Goal: Information Seeking & Learning: Learn about a topic

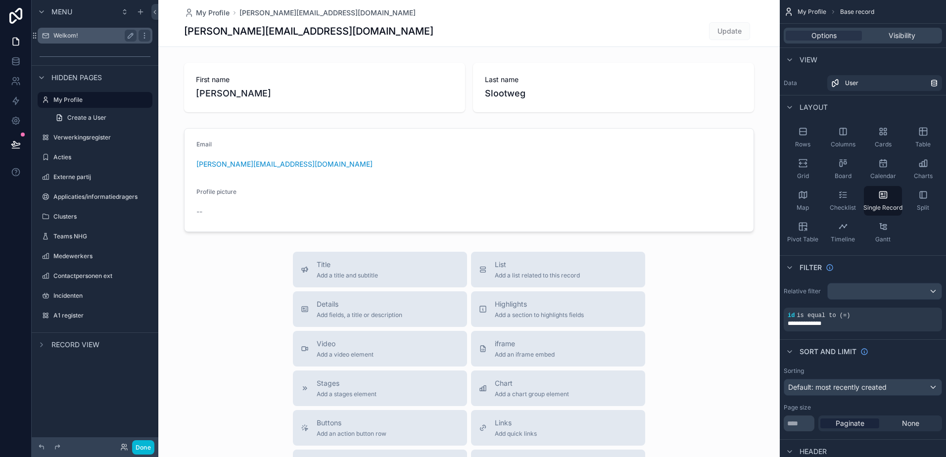
click at [60, 31] on div "Welkom!" at bounding box center [94, 36] width 83 height 12
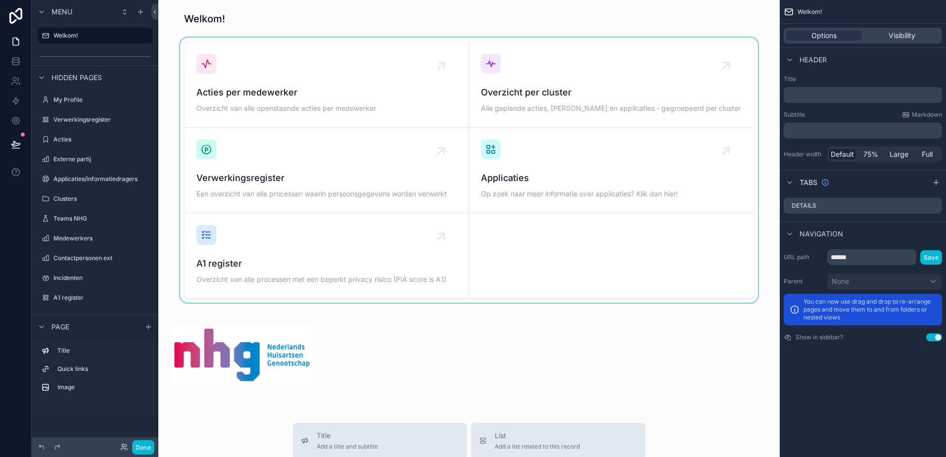
click at [493, 178] on div "scrollable content" at bounding box center [468, 170] width 605 height 265
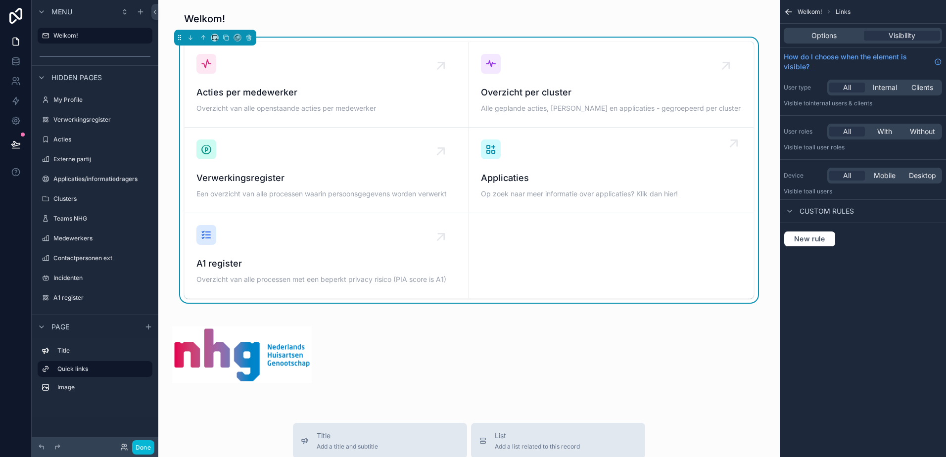
click at [483, 177] on span "Applicaties" at bounding box center [611, 178] width 261 height 14
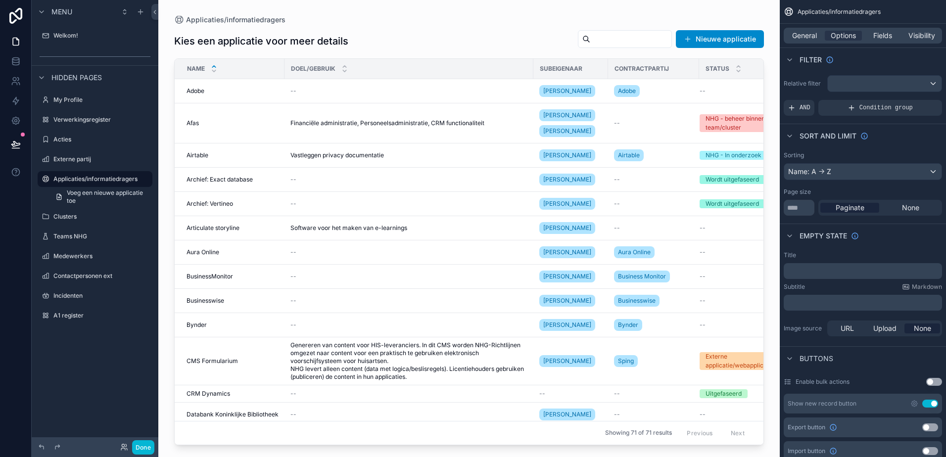
click at [594, 38] on div "scrollable content" at bounding box center [468, 222] width 621 height 445
click at [590, 36] on input "scrollable content" at bounding box center [630, 39] width 81 height 14
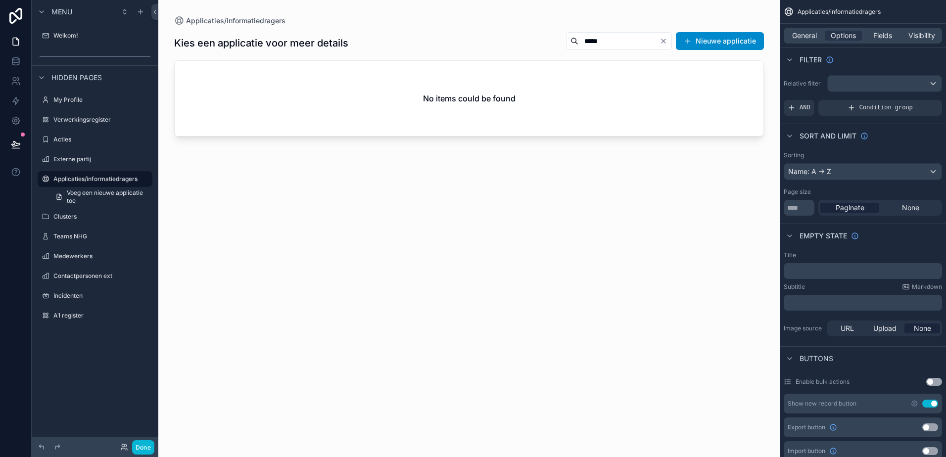
type input "*****"
click at [666, 43] on icon "Clear" at bounding box center [663, 41] width 8 height 8
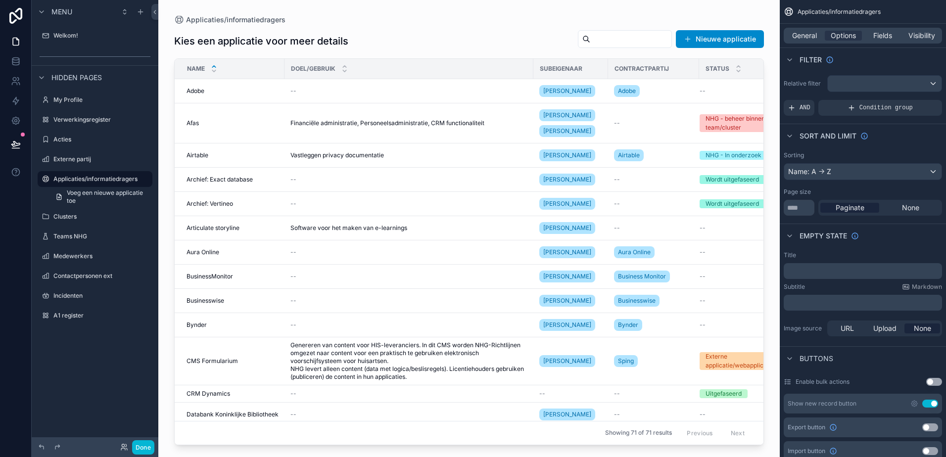
click at [590, 40] on input "scrollable content" at bounding box center [630, 39] width 81 height 14
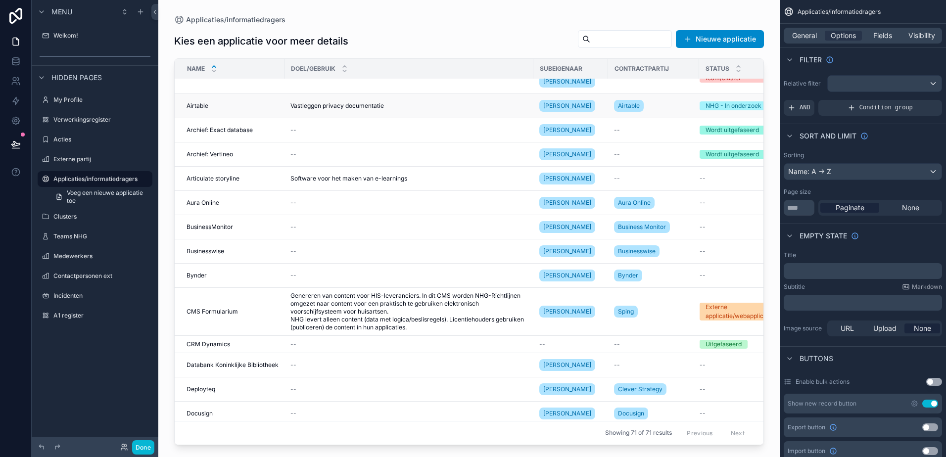
scroll to position [148, 0]
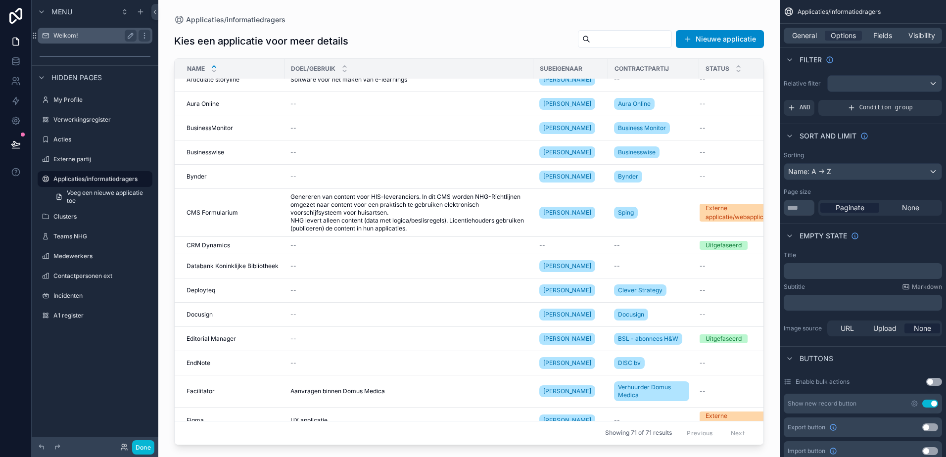
click at [63, 29] on div "Welkom!" at bounding box center [95, 36] width 111 height 16
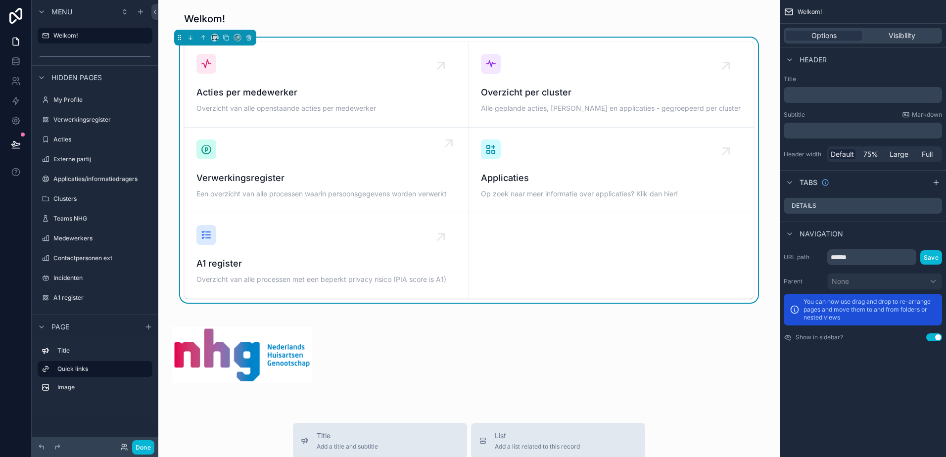
click at [246, 180] on span "Verwerkingsregister" at bounding box center [326, 178] width 260 height 14
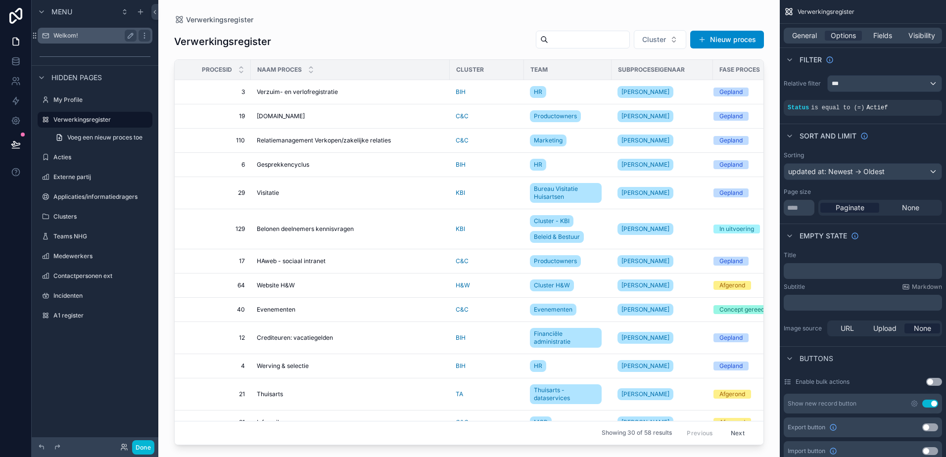
click at [71, 39] on label "Welkom!" at bounding box center [92, 36] width 79 height 8
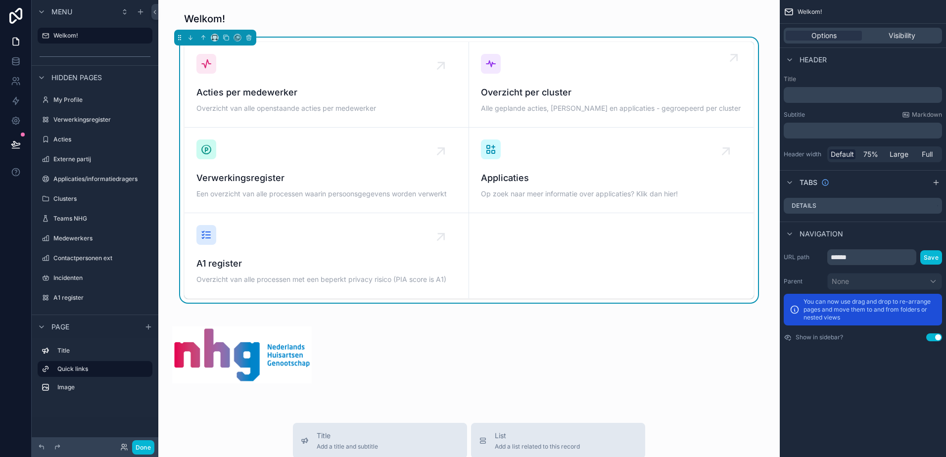
click at [515, 96] on span "Overzicht per cluster" at bounding box center [611, 93] width 261 height 14
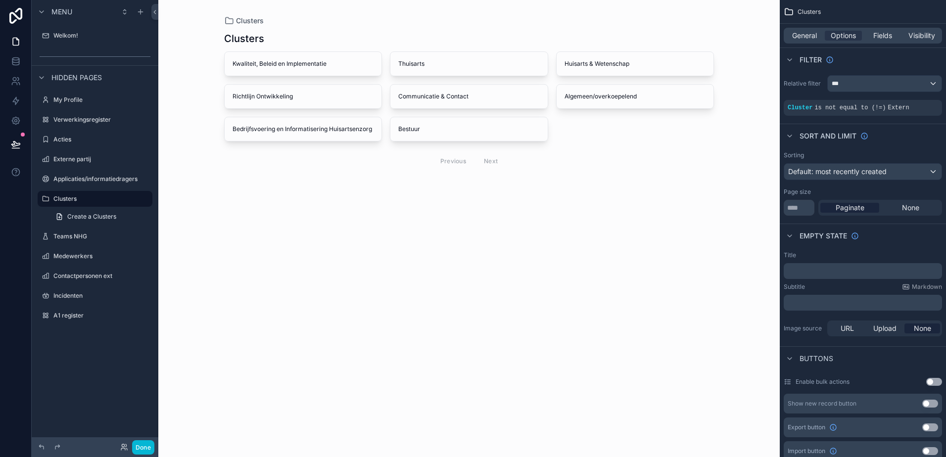
click at [409, 63] on div "scrollable content" at bounding box center [469, 102] width 506 height 204
click at [409, 63] on span "Thuisarts" at bounding box center [468, 64] width 141 height 8
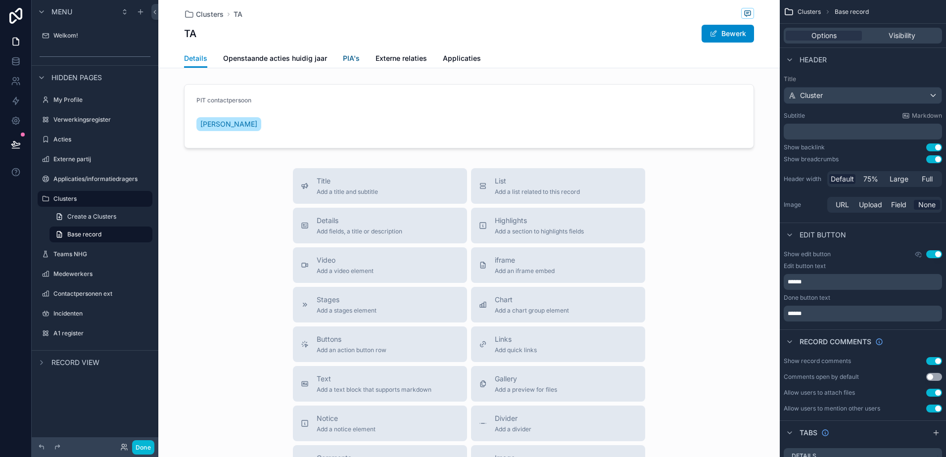
click at [353, 60] on span "PIA's" at bounding box center [351, 58] width 17 height 10
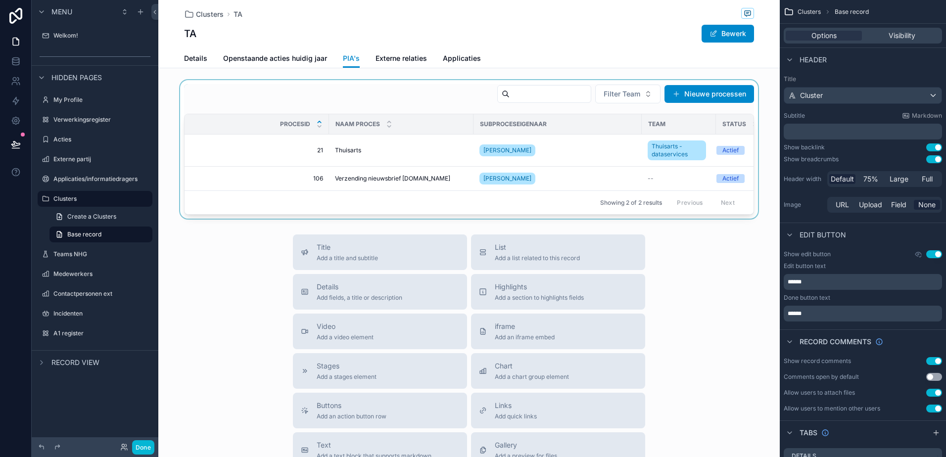
click at [350, 177] on div "scrollable content" at bounding box center [468, 149] width 621 height 138
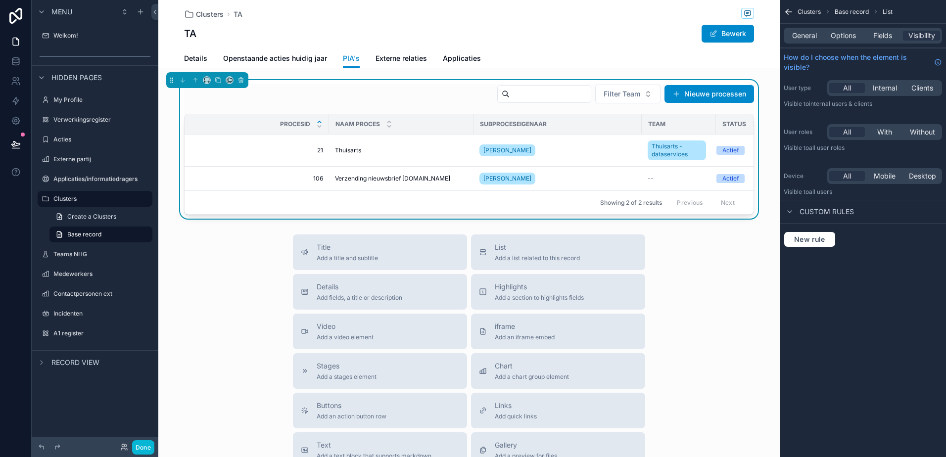
click at [350, 177] on span "Verzending nieuwsbrief [DOMAIN_NAME]" at bounding box center [392, 179] width 115 height 8
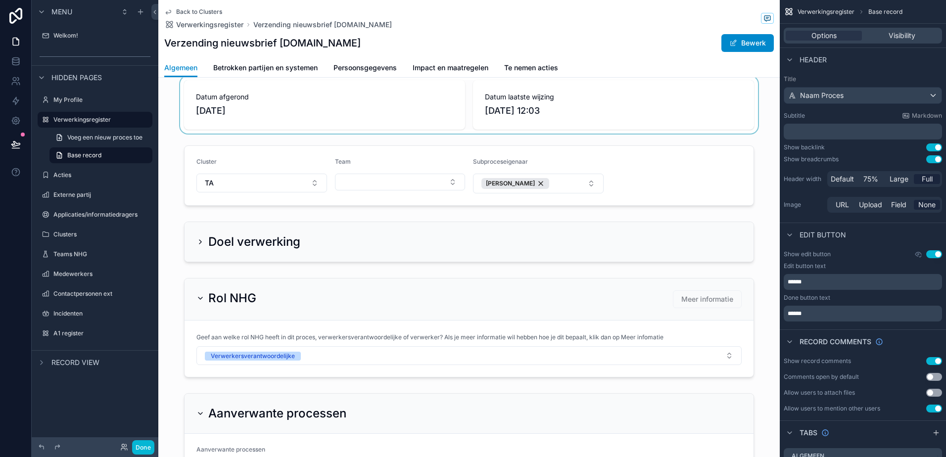
scroll to position [49, 0]
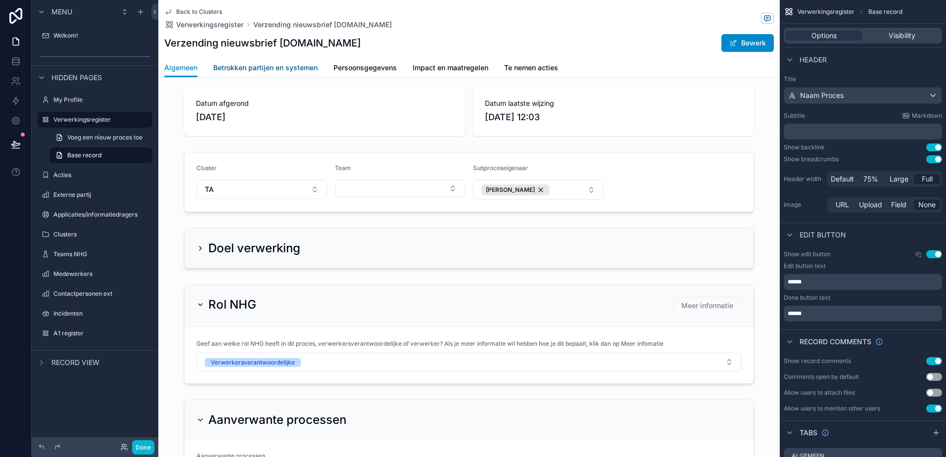
click at [300, 67] on span "Betrokken partijen en systemen" at bounding box center [265, 68] width 104 height 10
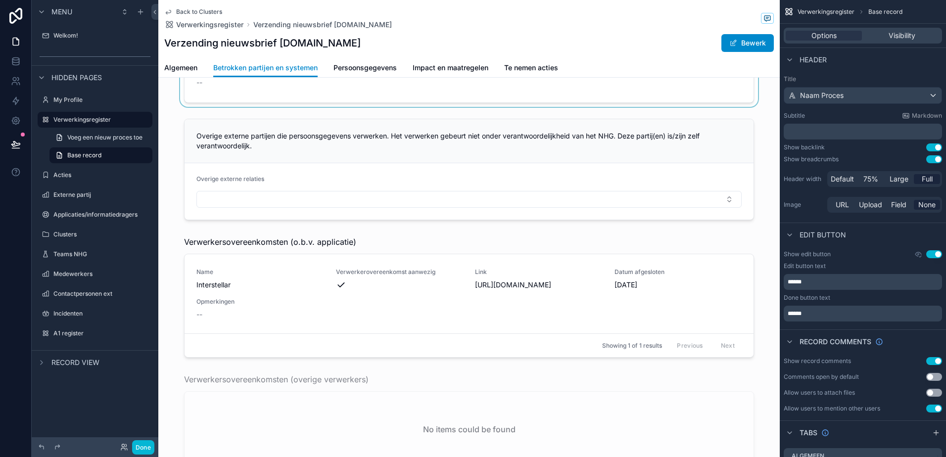
scroll to position [198, 0]
